Goal: Task Accomplishment & Management: Use online tool/utility

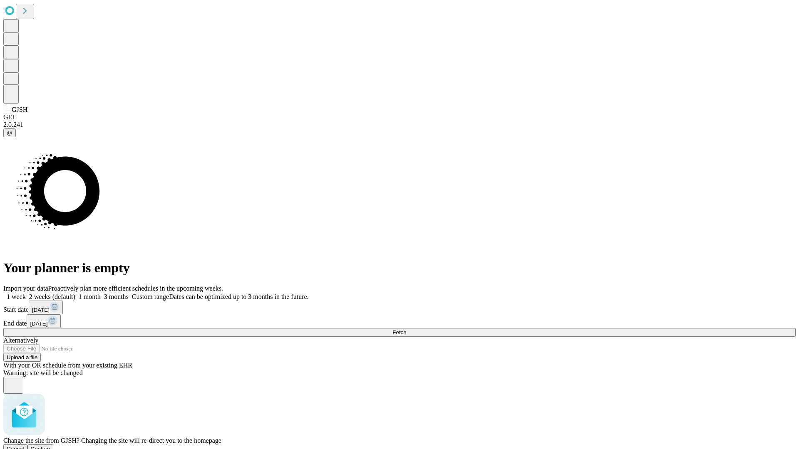
click at [50, 446] on span "Confirm" at bounding box center [41, 449] width 20 height 6
click at [75, 293] on label "2 weeks (default)" at bounding box center [51, 296] width 50 height 7
click at [406, 330] on span "Fetch" at bounding box center [399, 333] width 14 height 6
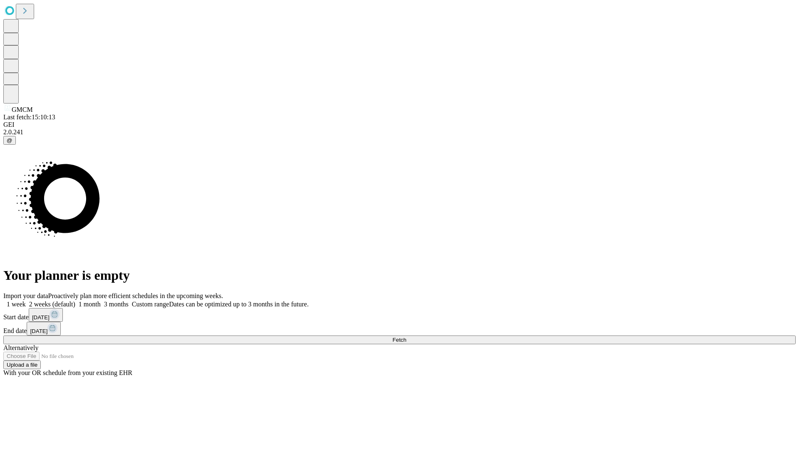
click at [406, 337] on span "Fetch" at bounding box center [399, 340] width 14 height 6
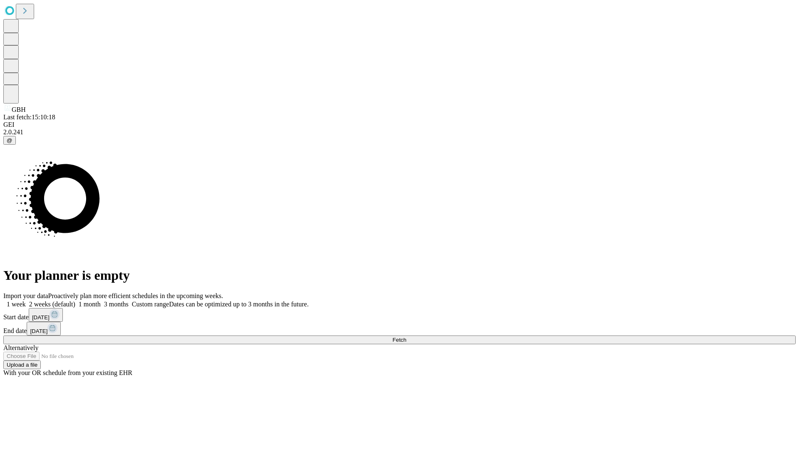
click at [75, 301] on label "2 weeks (default)" at bounding box center [51, 304] width 50 height 7
click at [406, 337] on span "Fetch" at bounding box center [399, 340] width 14 height 6
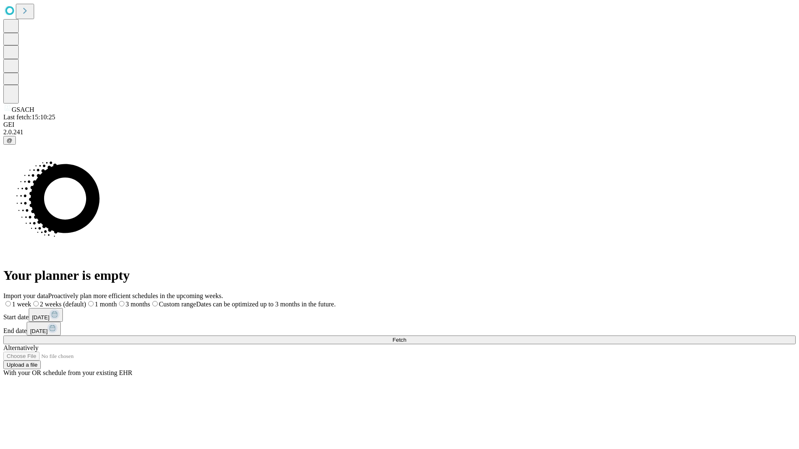
click at [406, 337] on span "Fetch" at bounding box center [399, 340] width 14 height 6
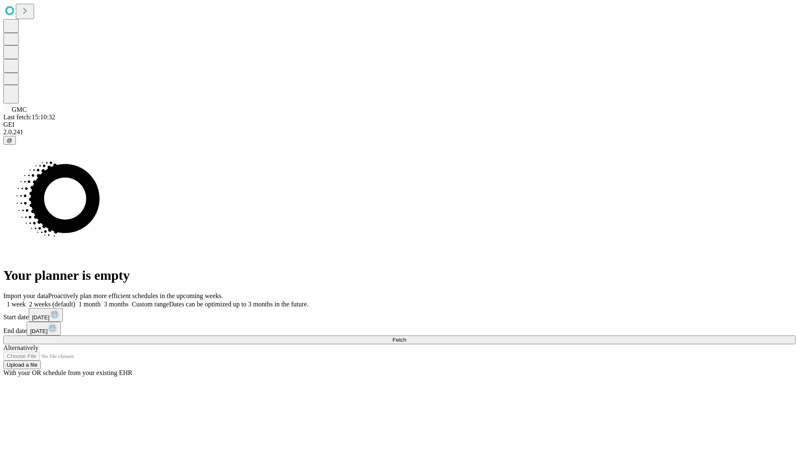
click at [75, 301] on label "2 weeks (default)" at bounding box center [51, 304] width 50 height 7
click at [406, 337] on span "Fetch" at bounding box center [399, 340] width 14 height 6
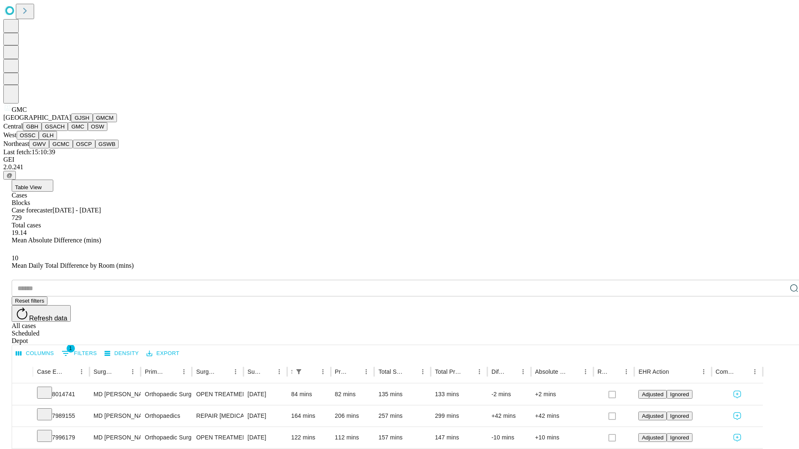
click at [88, 131] on button "OSW" at bounding box center [98, 126] width 20 height 9
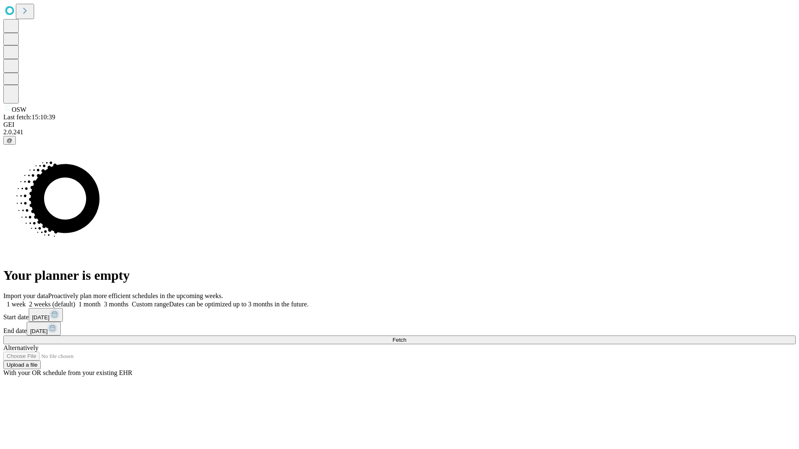
click at [75, 301] on label "2 weeks (default)" at bounding box center [51, 304] width 50 height 7
click at [406, 337] on span "Fetch" at bounding box center [399, 340] width 14 height 6
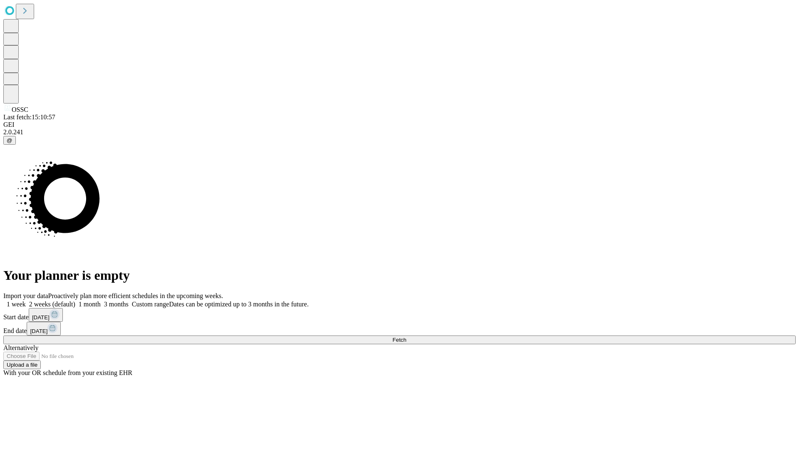
click at [75, 301] on label "2 weeks (default)" at bounding box center [51, 304] width 50 height 7
click at [406, 337] on span "Fetch" at bounding box center [399, 340] width 14 height 6
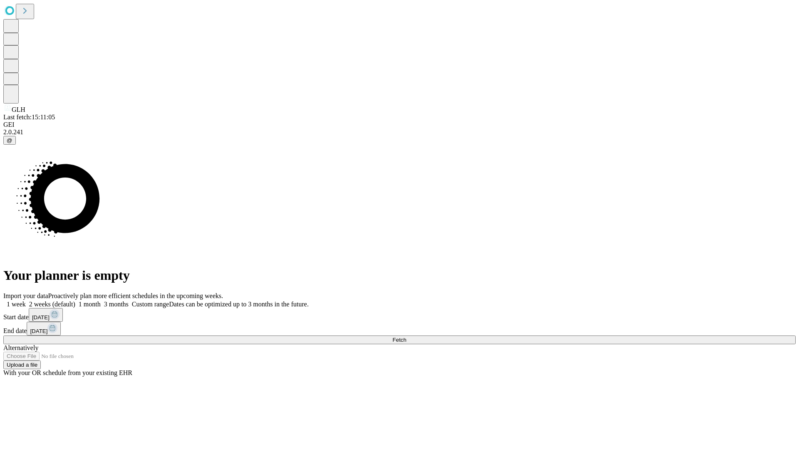
click at [75, 301] on label "2 weeks (default)" at bounding box center [51, 304] width 50 height 7
click at [406, 337] on span "Fetch" at bounding box center [399, 340] width 14 height 6
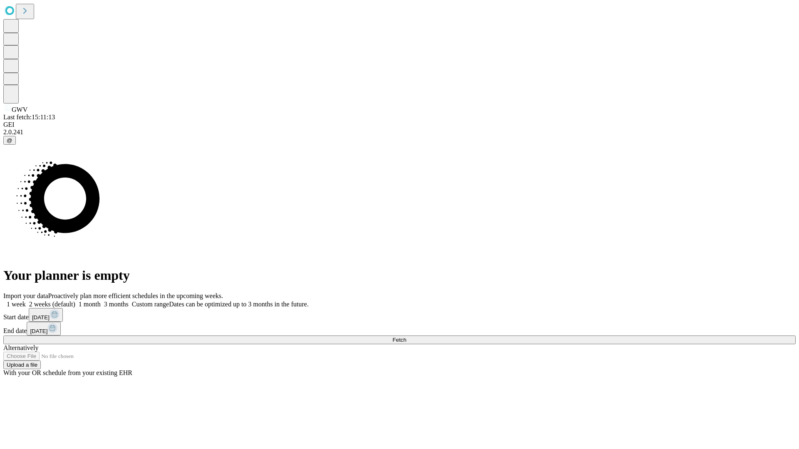
click at [75, 301] on label "2 weeks (default)" at bounding box center [51, 304] width 50 height 7
click at [406, 337] on span "Fetch" at bounding box center [399, 340] width 14 height 6
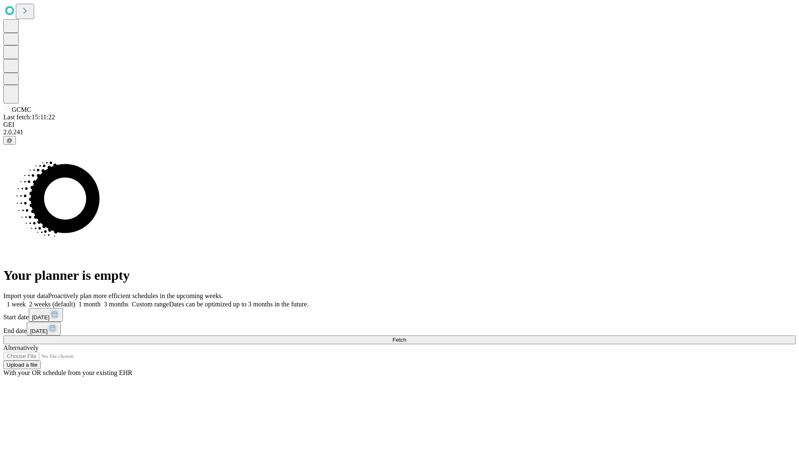
click at [75, 301] on label "2 weeks (default)" at bounding box center [51, 304] width 50 height 7
click at [406, 337] on span "Fetch" at bounding box center [399, 340] width 14 height 6
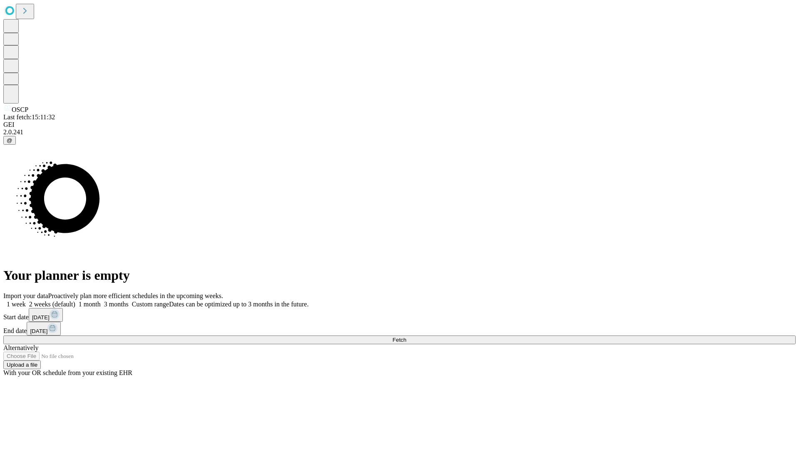
click at [75, 301] on label "2 weeks (default)" at bounding box center [51, 304] width 50 height 7
click at [406, 337] on span "Fetch" at bounding box center [399, 340] width 14 height 6
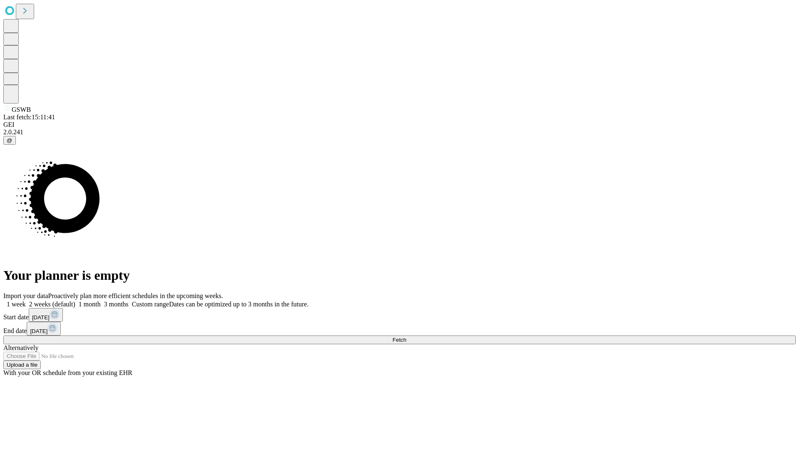
click at [75, 301] on label "2 weeks (default)" at bounding box center [51, 304] width 50 height 7
click at [406, 337] on span "Fetch" at bounding box center [399, 340] width 14 height 6
